Goal: Task Accomplishment & Management: Complete application form

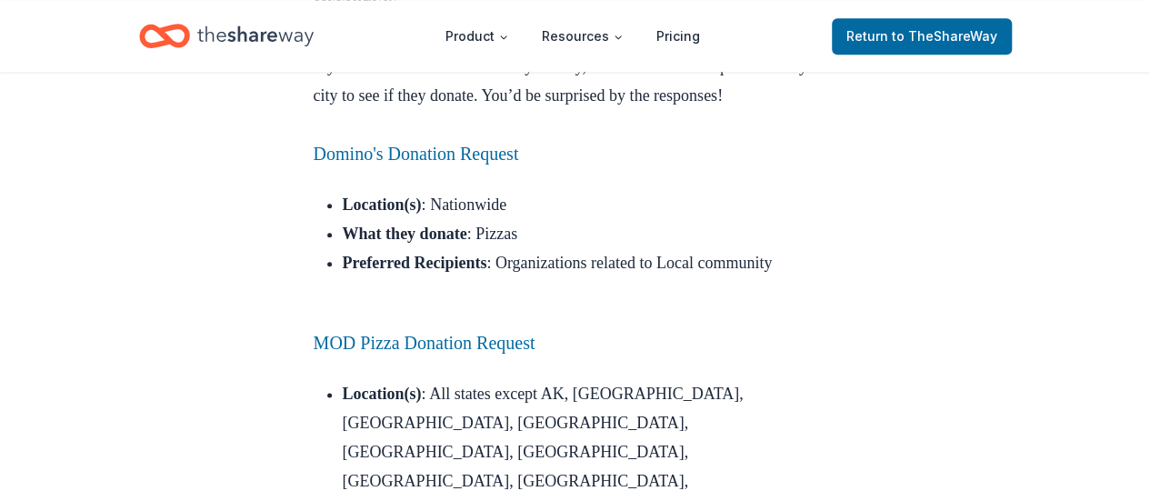
scroll to position [1000, 0]
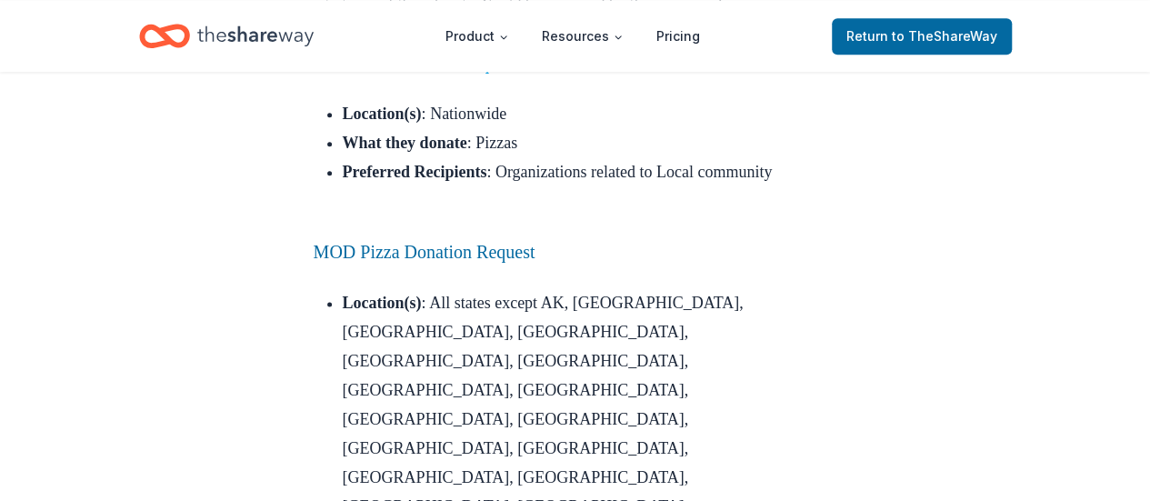
click at [435, 73] on link "Domino's Donation Request" at bounding box center [416, 63] width 205 height 20
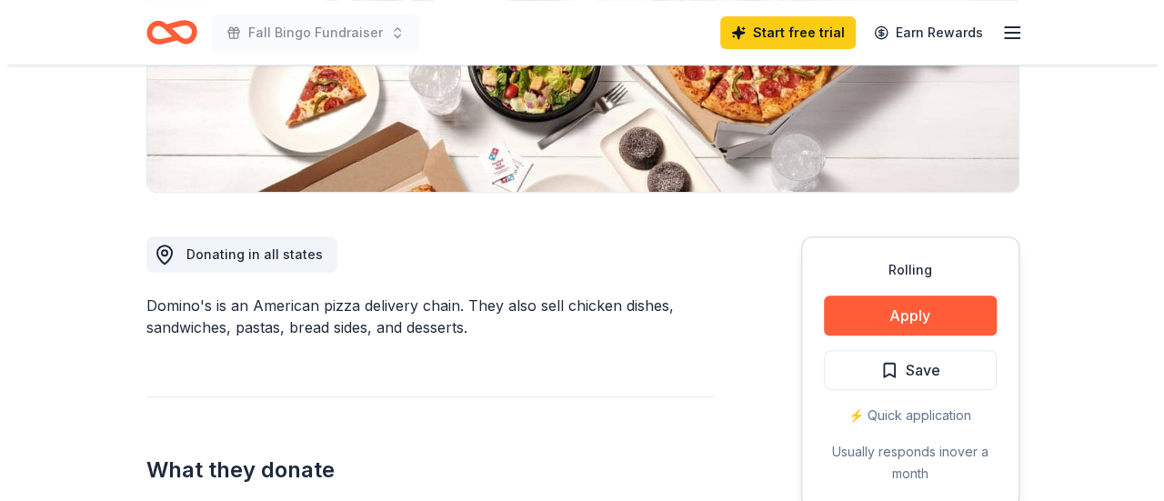
scroll to position [364, 0]
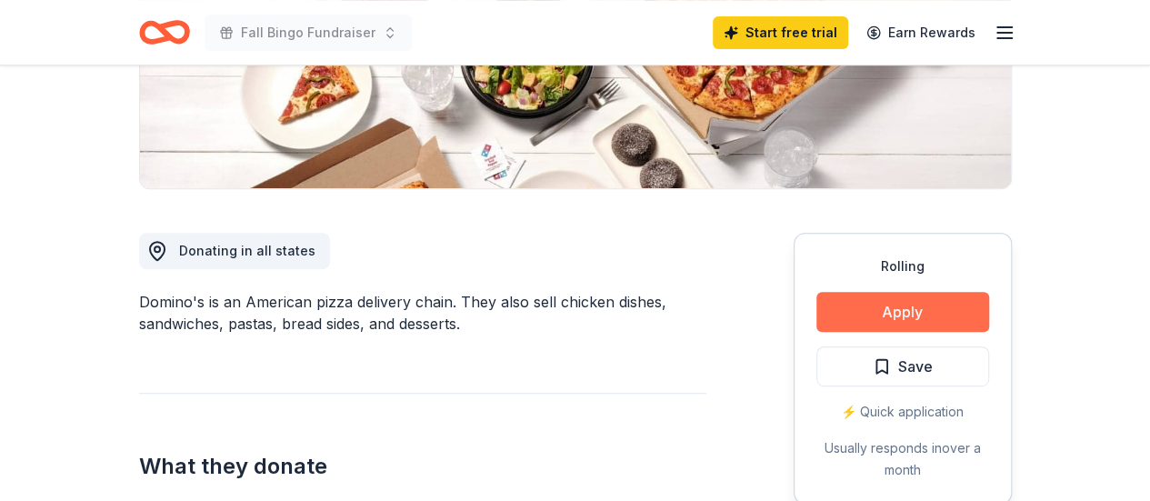
click at [880, 317] on button "Apply" at bounding box center [903, 312] width 173 height 40
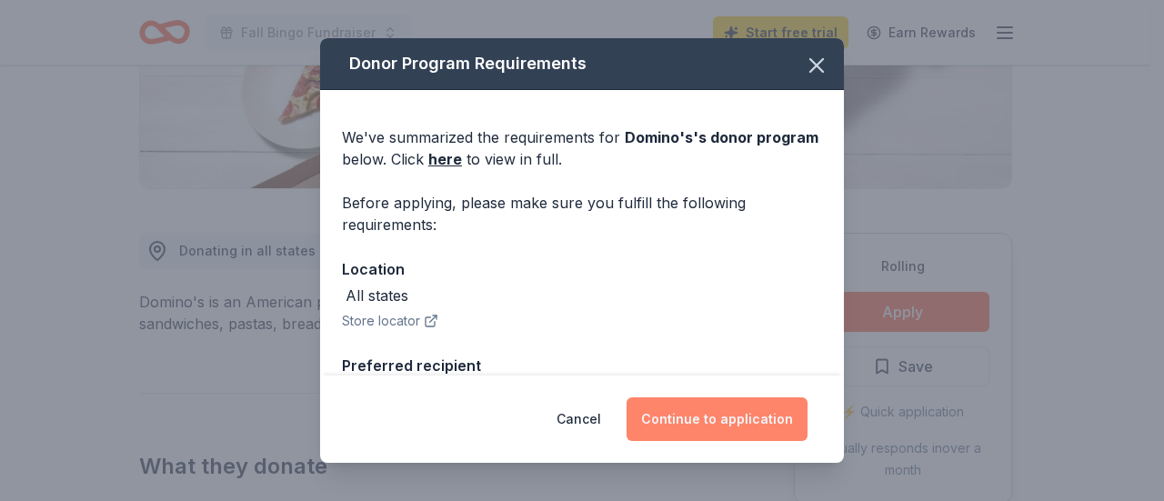
click at [698, 428] on button "Continue to application" at bounding box center [716, 419] width 181 height 44
